Goal: Find specific page/section: Find specific page/section

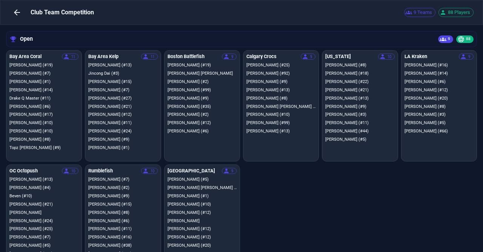
click at [17, 11] on icon "button" at bounding box center [16, 12] width 9 height 9
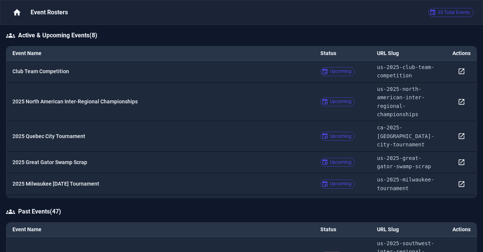
click at [115, 100] on p "2025 North American Inter-Regional Championships" at bounding box center [160, 101] width 296 height 8
